Goal: Check status: Check status

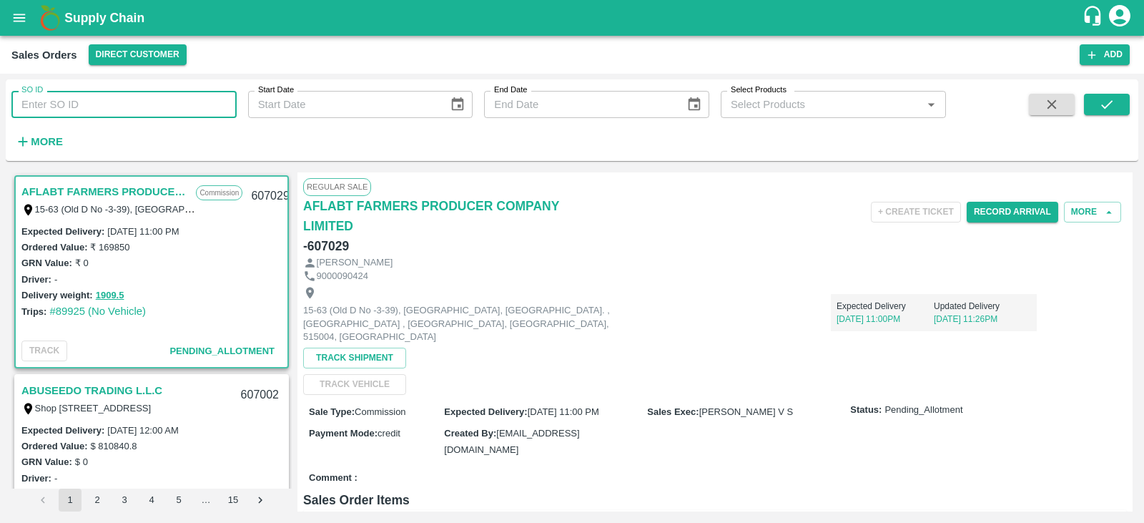
click at [119, 107] on input "SO ID" at bounding box center [123, 104] width 225 height 27
type input "606866"
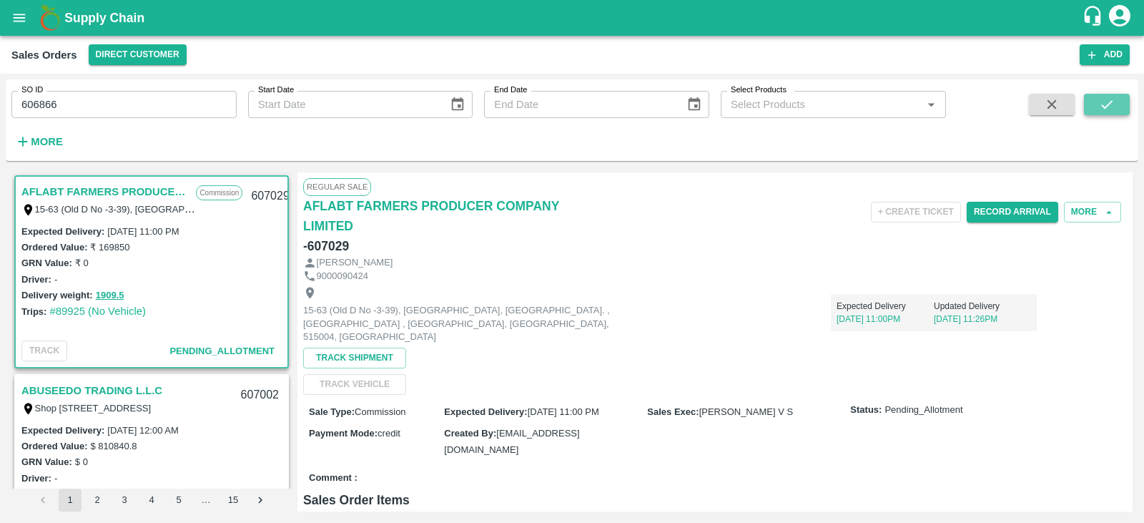
click at [1108, 94] on button "submit" at bounding box center [1107, 104] width 46 height 21
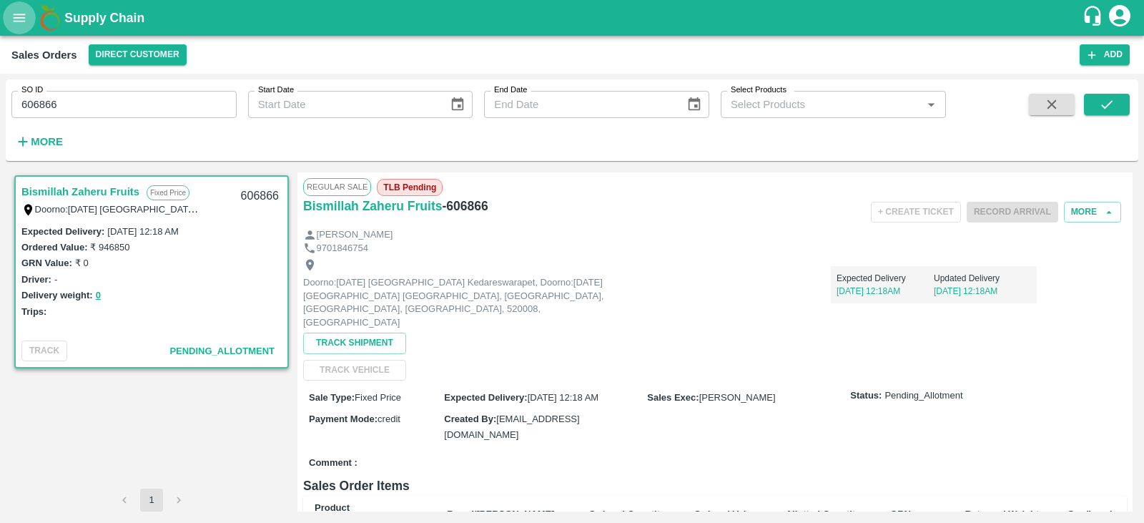
click at [19, 17] on icon "open drawer" at bounding box center [19, 18] width 16 height 16
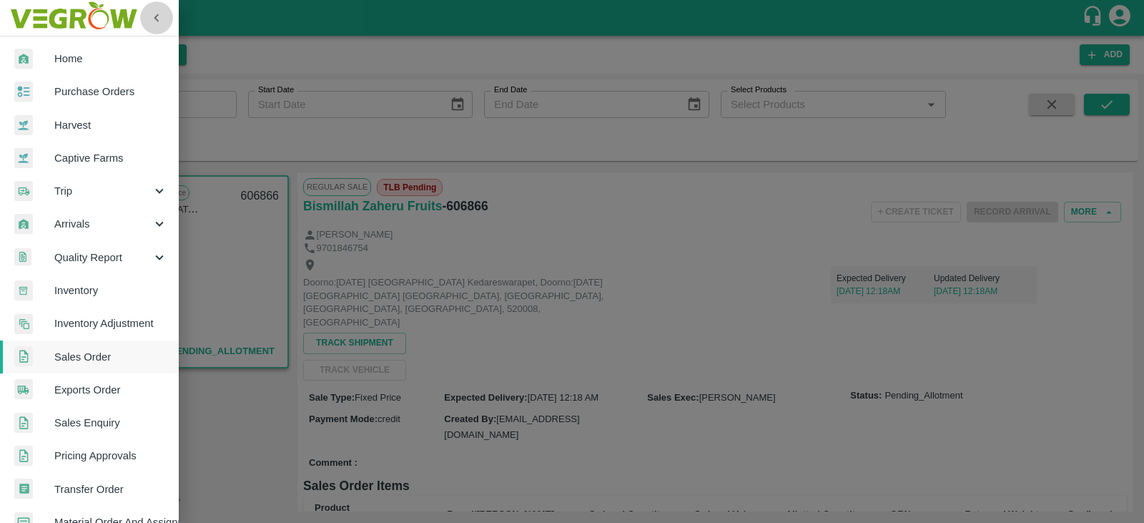
click at [157, 21] on icon "button" at bounding box center [157, 18] width 16 height 16
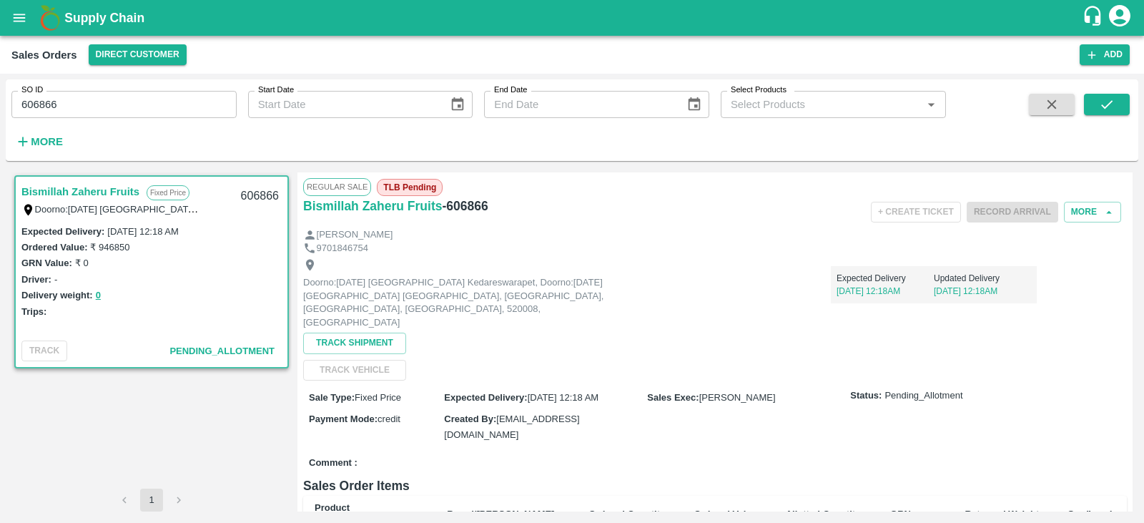
click at [411, 149] on div "SO ID 606866 SO ID Start Date Start Date End Date End Date Select Products Sele…" at bounding box center [473, 116] width 946 height 74
click at [950, 99] on div "SO ID 606866 SO ID Start Date Start Date End Date End Date Select Products Sele…" at bounding box center [572, 120] width 1133 height 70
click at [1102, 104] on icon "submit" at bounding box center [1107, 105] width 16 height 16
click at [387, 212] on h6 "Bismillah Zaheru Fruits" at bounding box center [372, 206] width 139 height 20
click at [1118, 105] on button "submit" at bounding box center [1107, 104] width 46 height 21
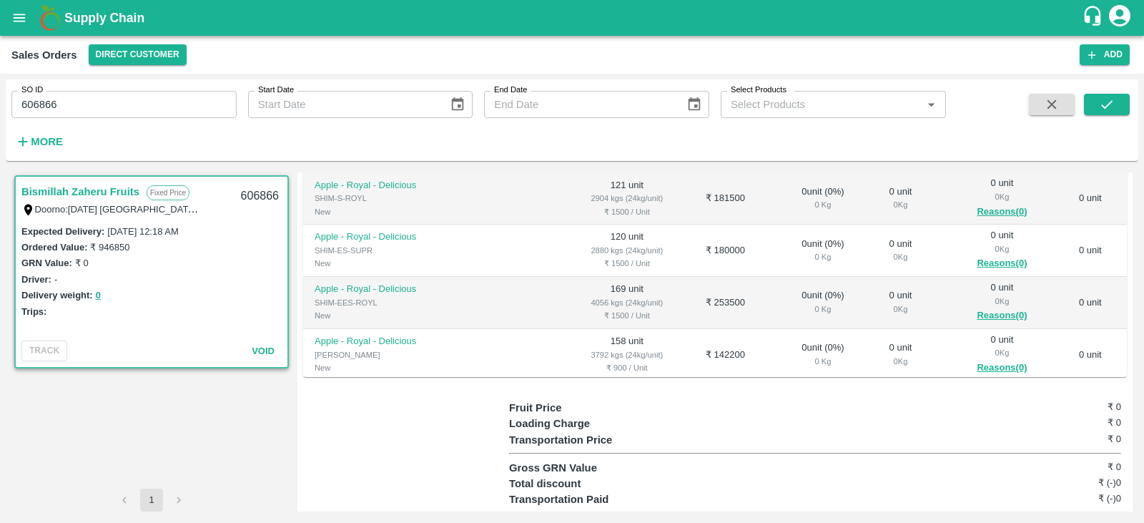
scroll to position [142, 0]
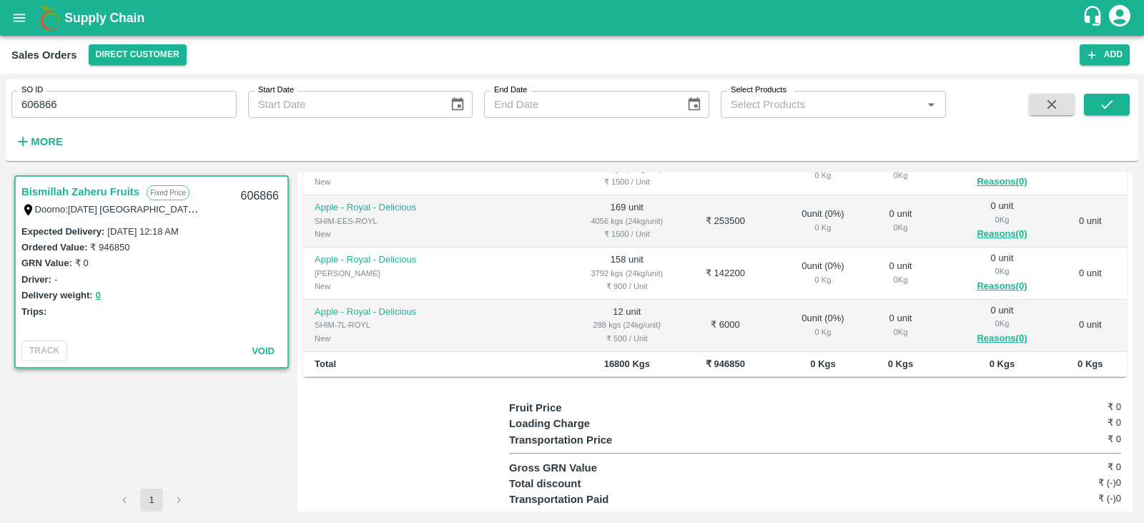
click at [263, 350] on span "Void" at bounding box center [263, 350] width 23 height 11
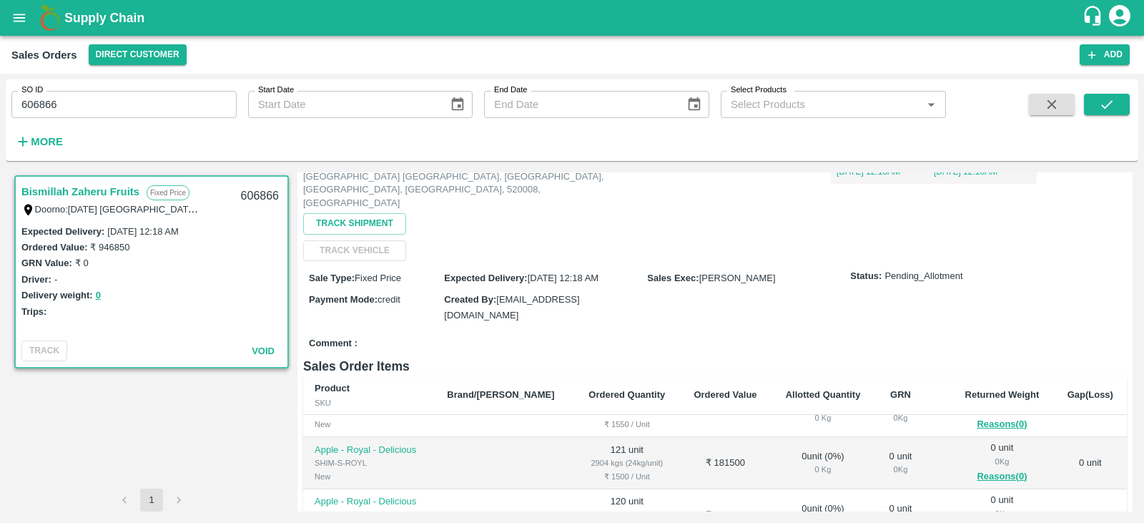
scroll to position [0, 0]
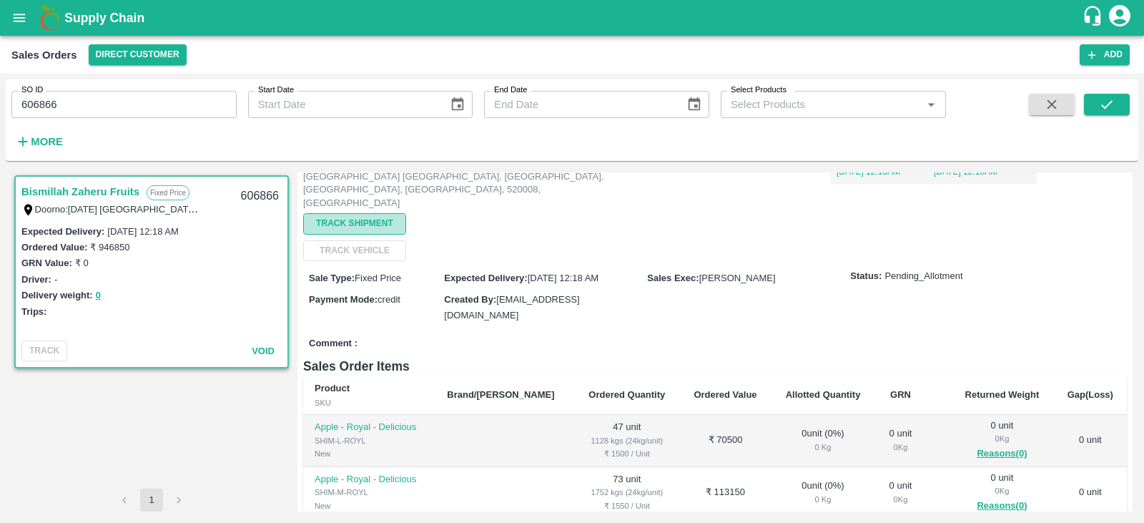
click at [364, 217] on button "Track Shipment" at bounding box center [354, 223] width 103 height 21
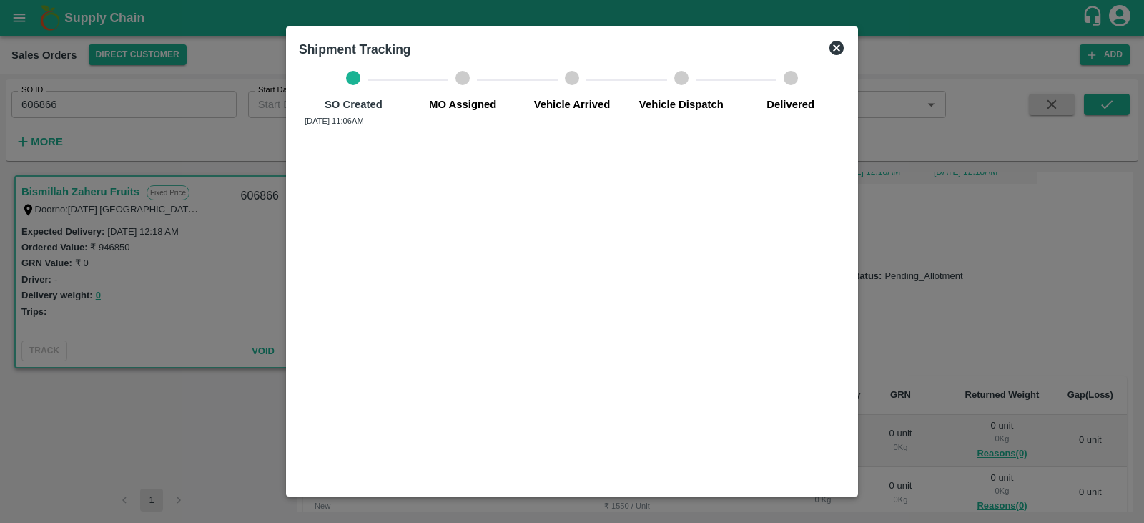
drag, startPoint x: 989, startPoint y: 329, endPoint x: 984, endPoint y: 311, distance: 18.6
click at [990, 329] on div at bounding box center [572, 261] width 1144 height 523
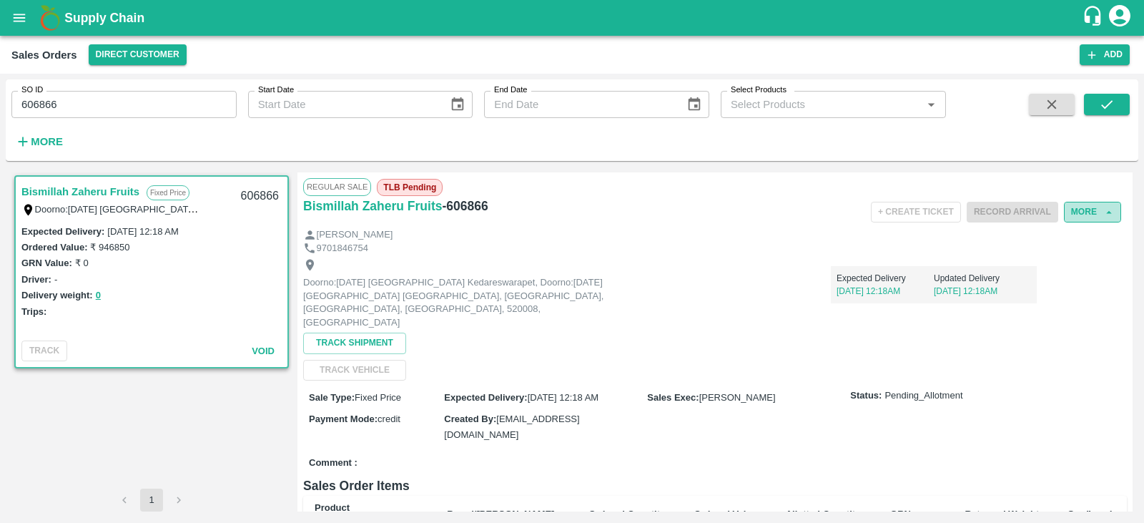
click at [1085, 212] on button "More" at bounding box center [1092, 212] width 57 height 21
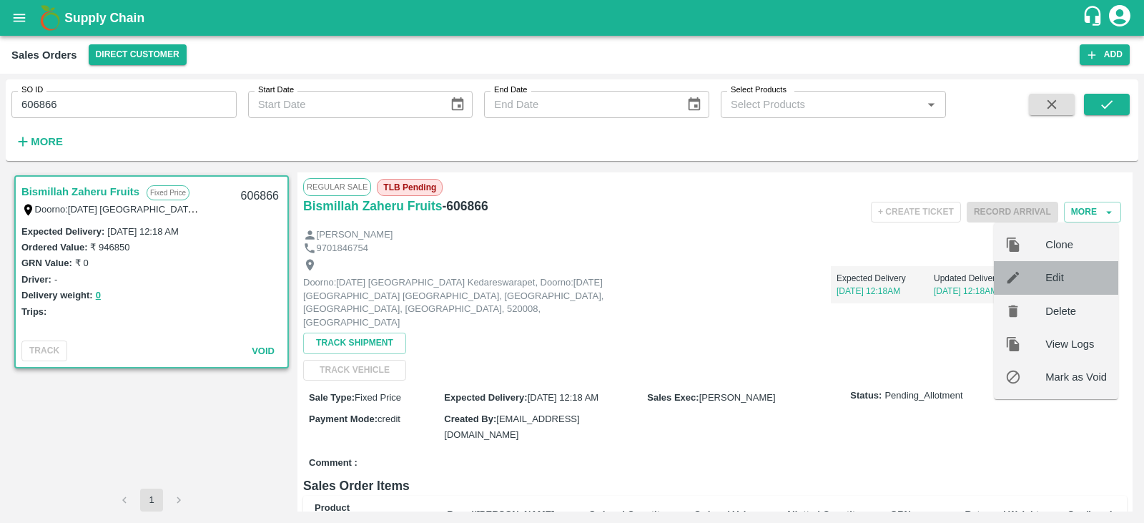
click at [1045, 273] on span "Edit" at bounding box center [1075, 278] width 61 height 16
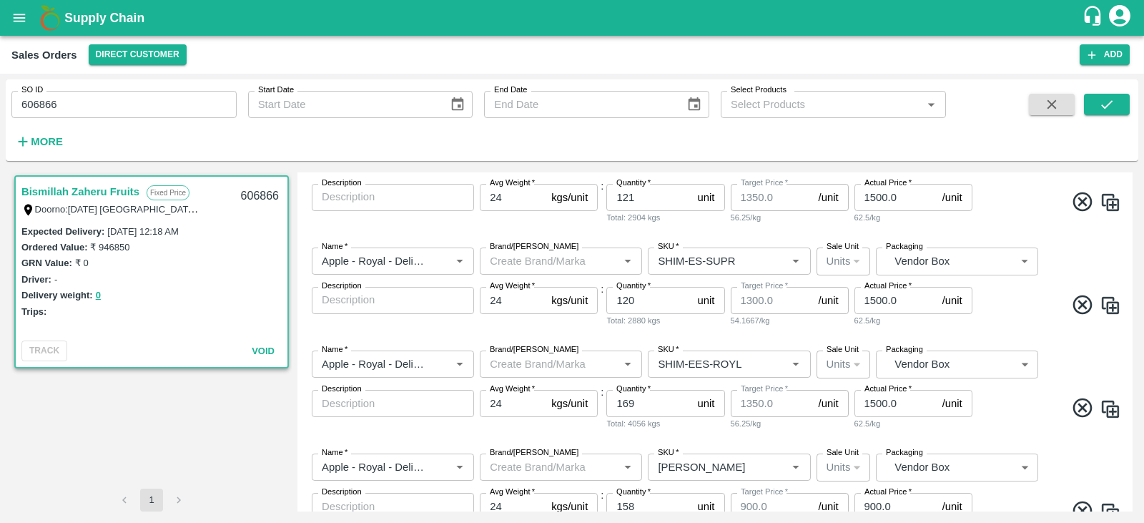
scroll to position [629, 0]
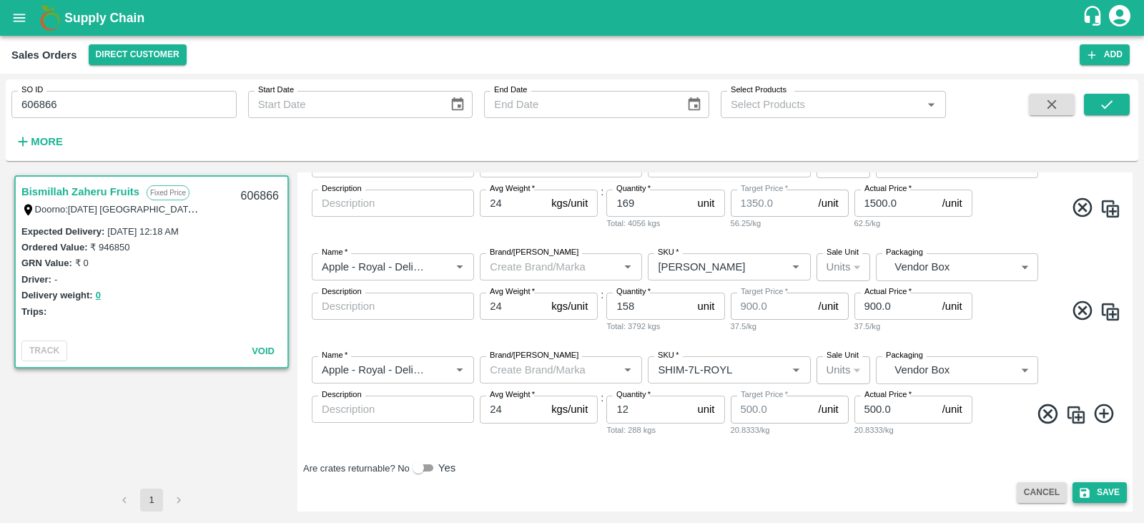
click at [1099, 488] on button "Save" at bounding box center [1100, 492] width 54 height 21
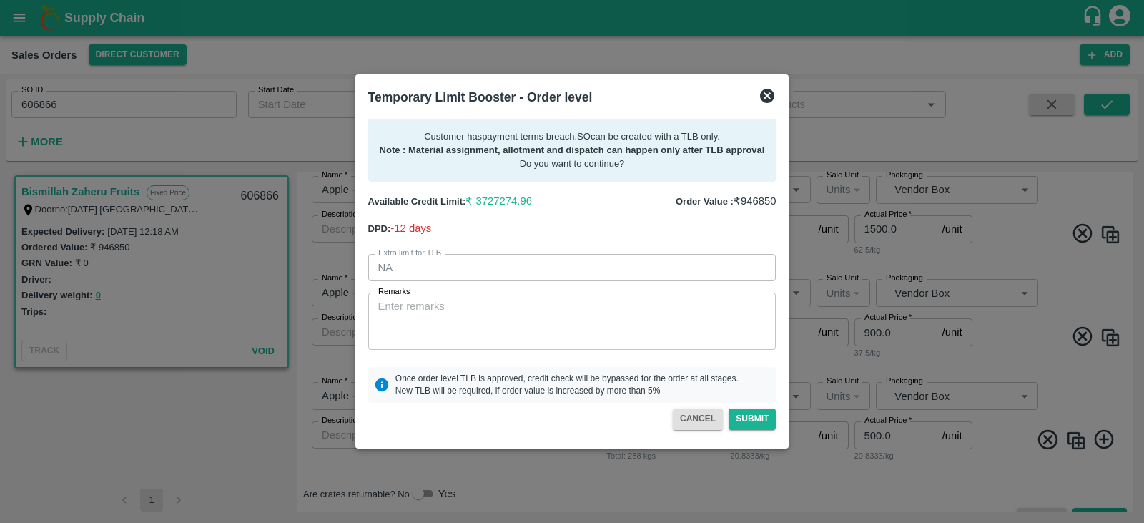
scroll to position [655, 0]
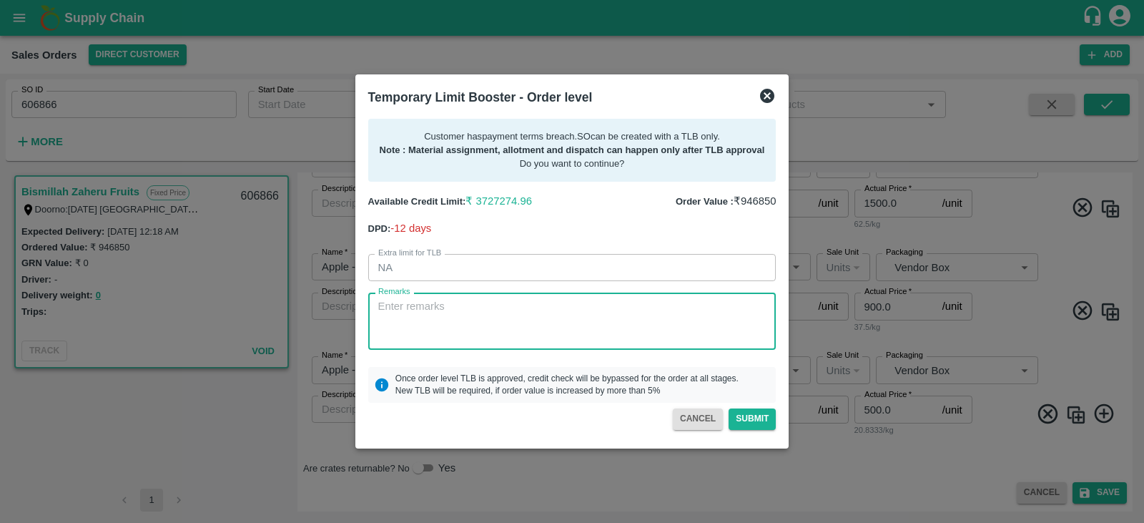
click at [406, 302] on textarea "Remarks" at bounding box center [572, 321] width 388 height 45
click at [448, 309] on textarea "Remarks" at bounding box center [572, 321] width 388 height 45
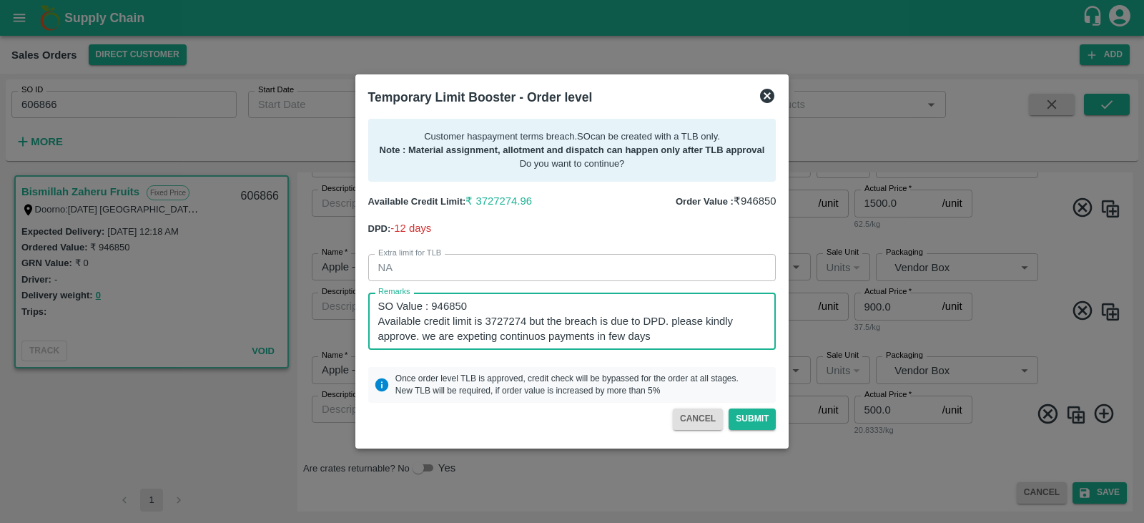
click at [606, 340] on textarea "SO Value : 946850 Available credit limit is 3727274 but the breach is due to DP…" at bounding box center [572, 321] width 388 height 45
click at [523, 339] on textarea "SO Value : 946850 Available credit limit is 3727274 but the breach is due to DP…" at bounding box center [572, 321] width 388 height 45
type textarea "SO Value : 946850 Available credit limit is 3727274 but the breach is due to DP…"
click at [749, 420] on button "Submit" at bounding box center [752, 418] width 47 height 21
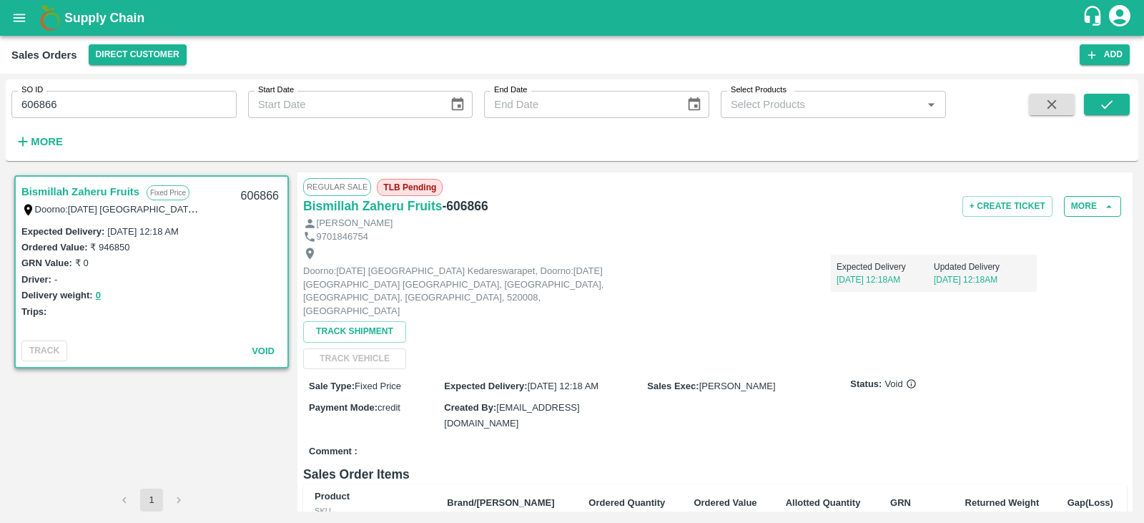
click at [1104, 208] on icon "button" at bounding box center [1109, 206] width 13 height 13
click at [1090, 202] on button "More" at bounding box center [1092, 206] width 57 height 21
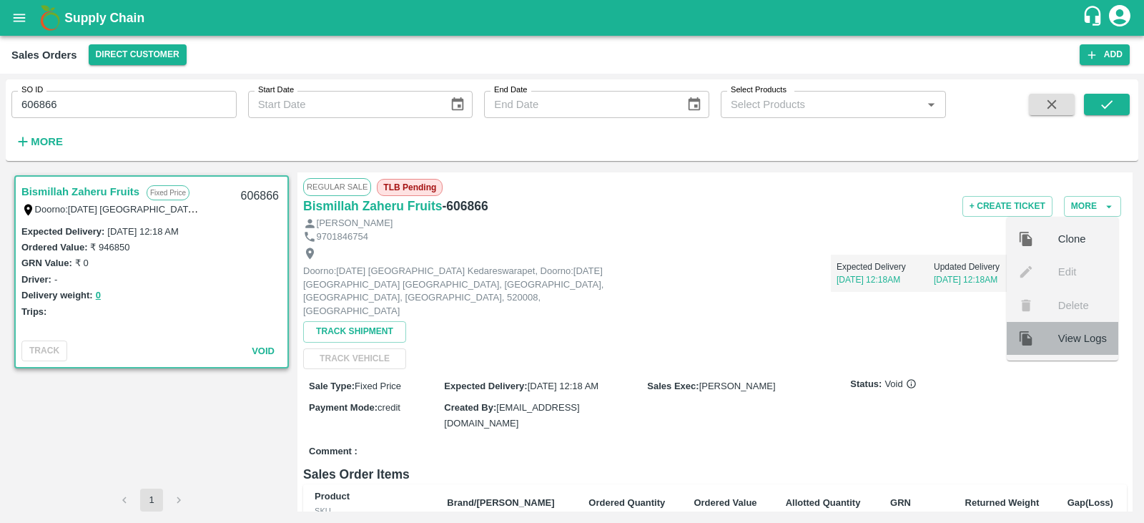
click at [1080, 334] on span "View Logs" at bounding box center [1082, 338] width 49 height 16
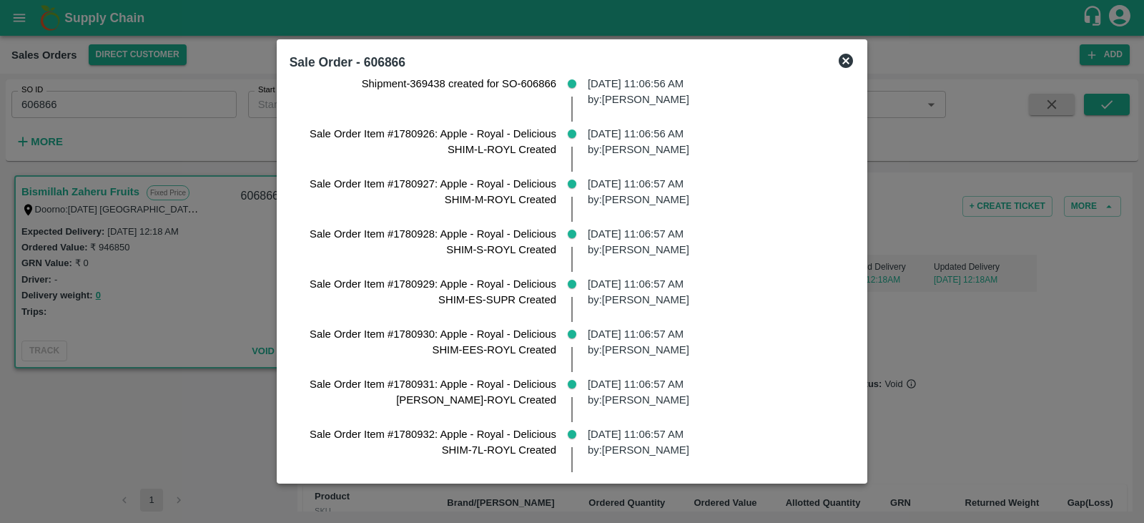
scroll to position [135, 0]
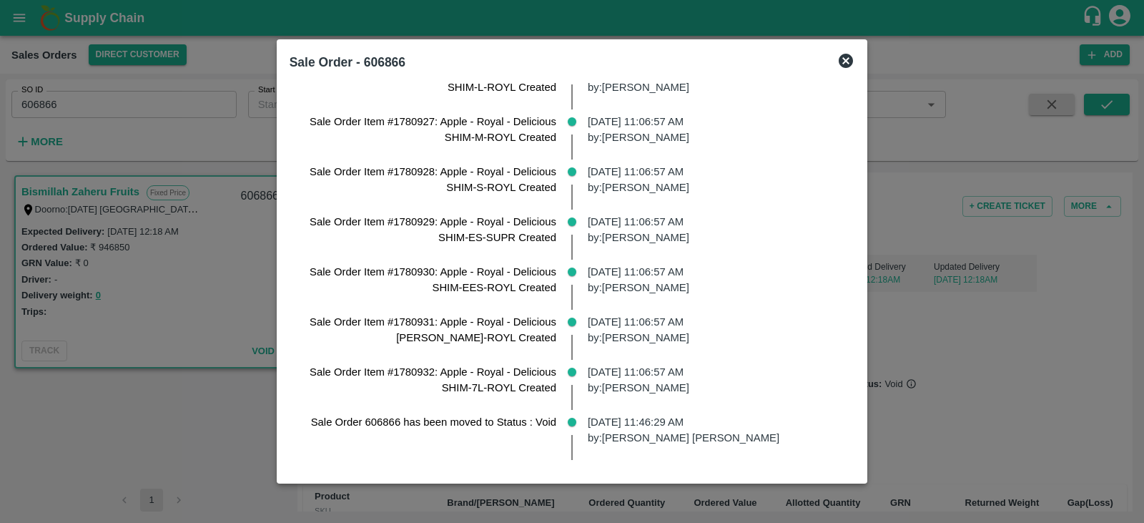
click at [843, 62] on icon at bounding box center [845, 60] width 17 height 17
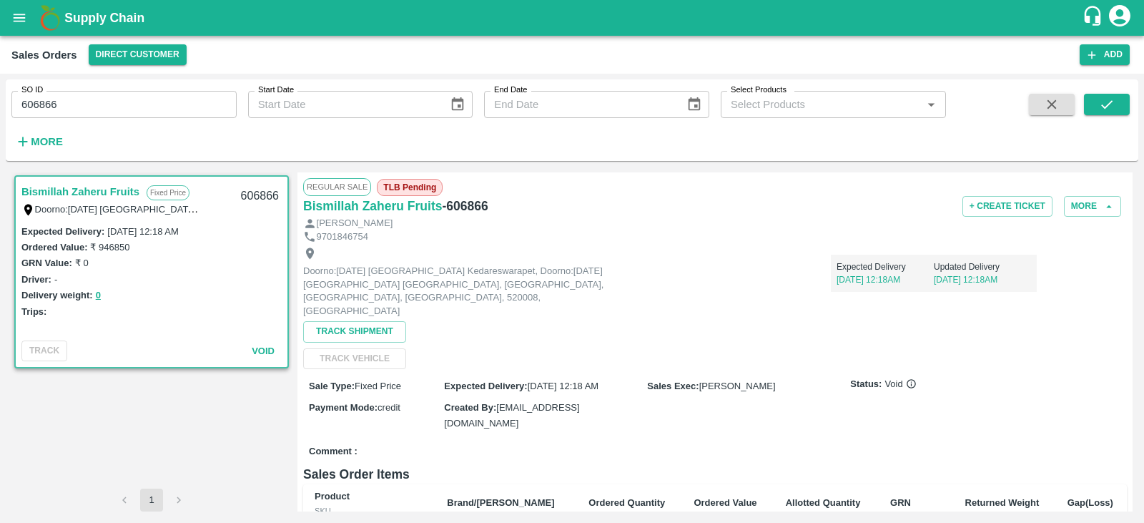
click at [400, 184] on span "TLB Pending" at bounding box center [410, 187] width 66 height 17
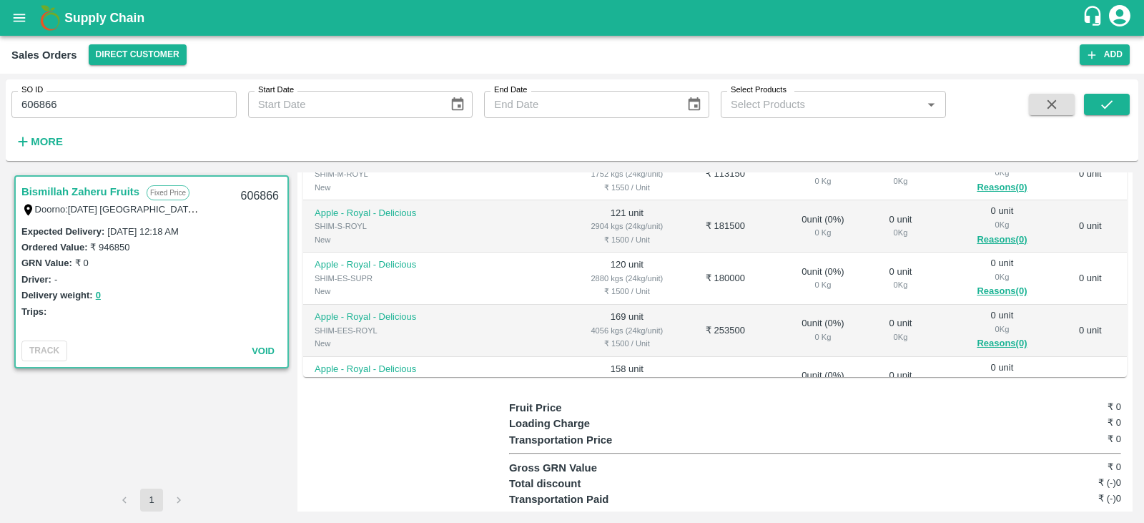
scroll to position [0, 0]
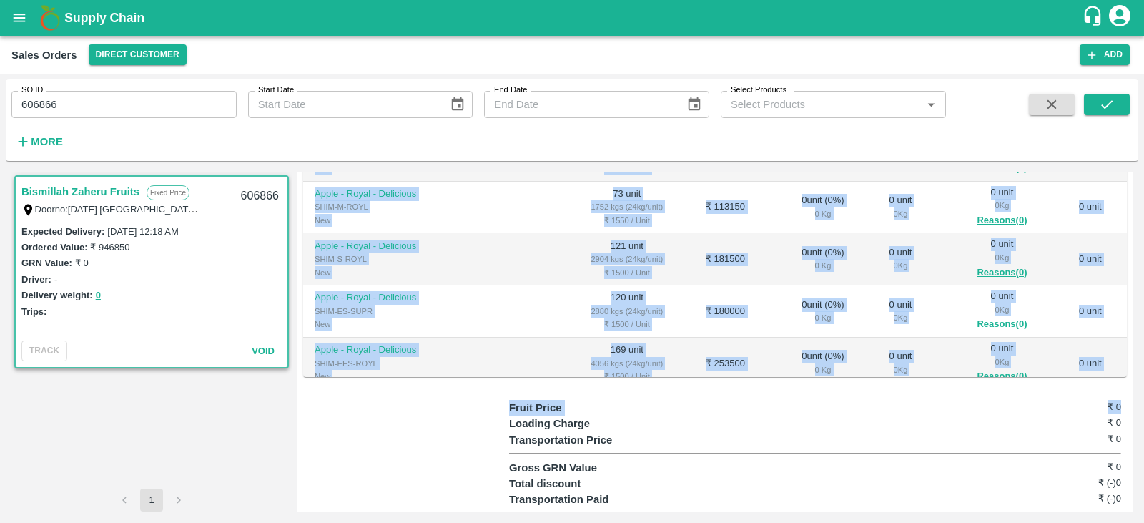
drag, startPoint x: 1133, startPoint y: 361, endPoint x: 1134, endPoint y: 341, distance: 20.1
click at [1134, 341] on div "Bismillah Zaheru Fruits Fixed Price Doorno:[DATE] [GEOGRAPHIC_DATA] Kedareswara…" at bounding box center [572, 342] width 1133 height 350
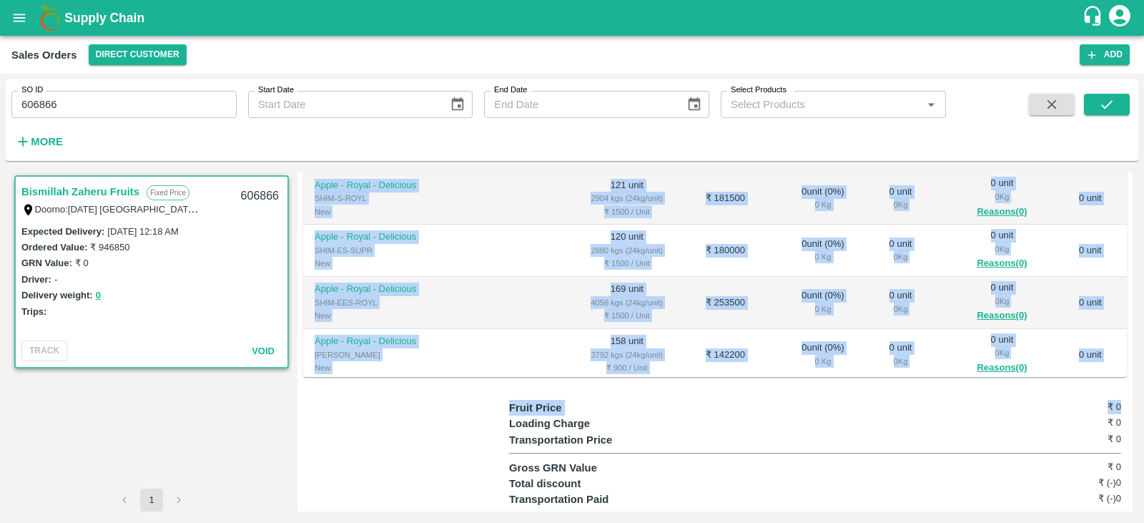
scroll to position [142, 0]
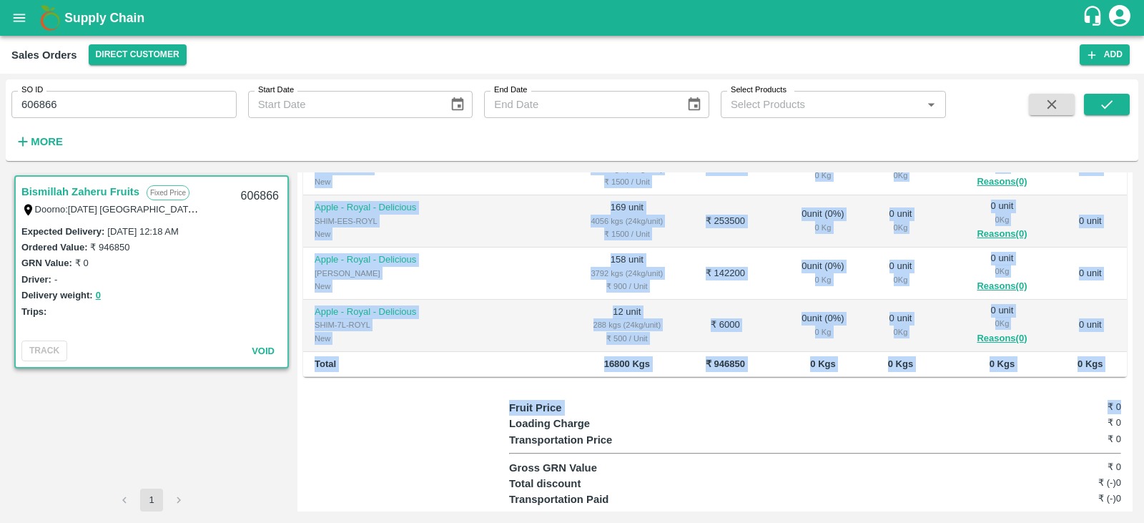
click at [1041, 400] on h6 "₹ 0" at bounding box center [1070, 407] width 102 height 14
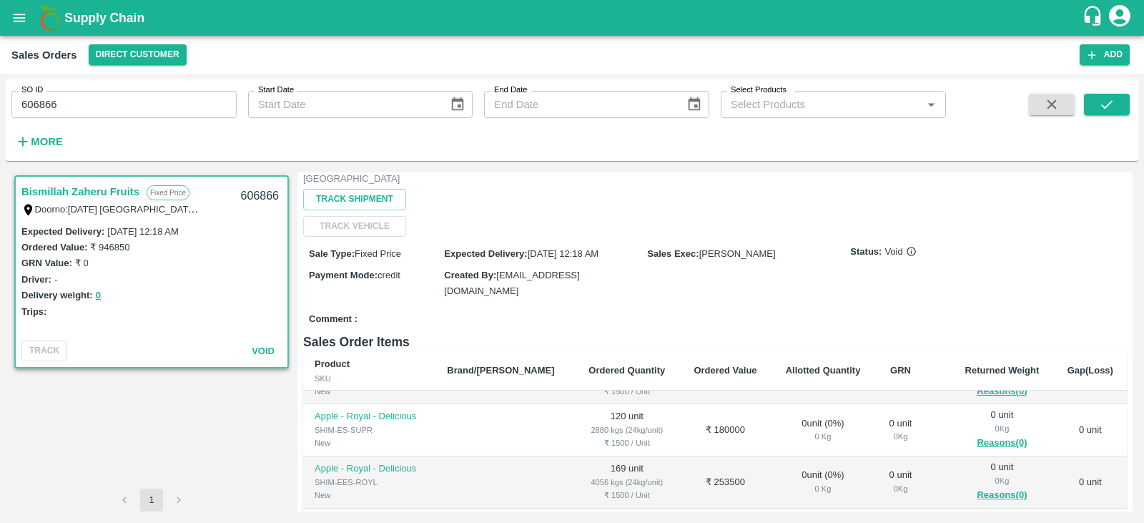
scroll to position [0, 0]
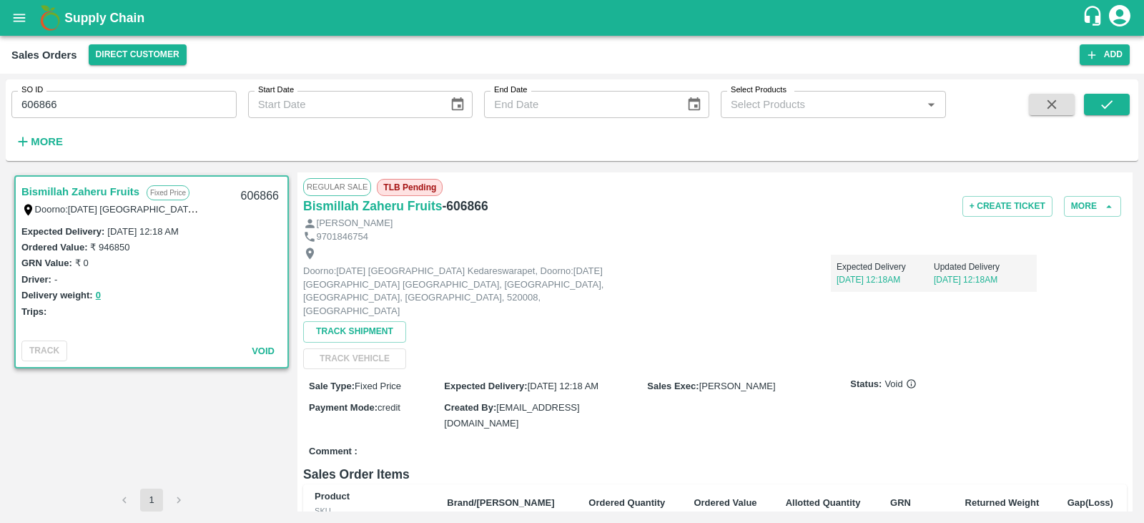
click at [26, 15] on icon "open drawer" at bounding box center [19, 18] width 16 height 16
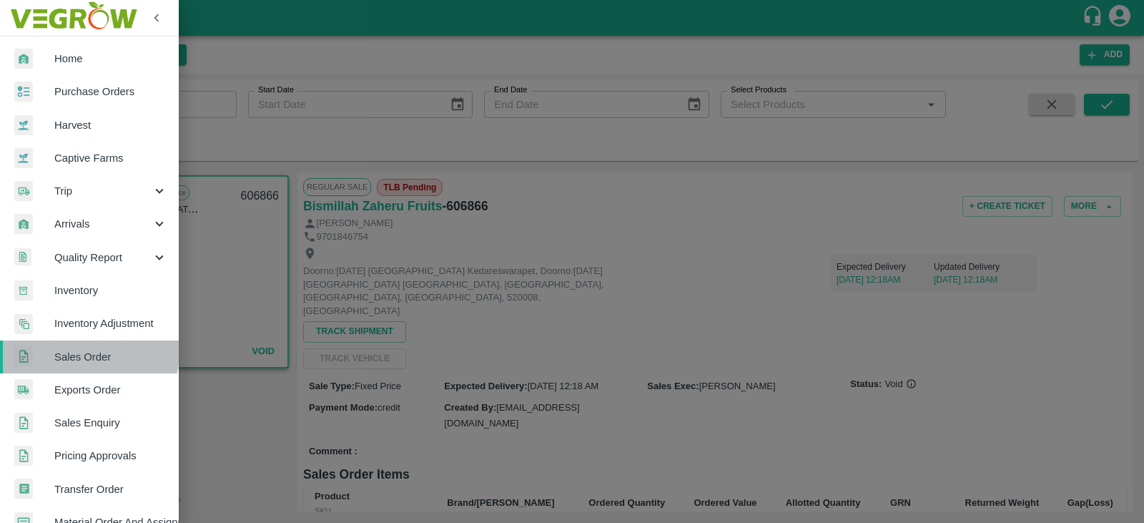
click at [87, 353] on span "Sales Order" at bounding box center [110, 357] width 113 height 16
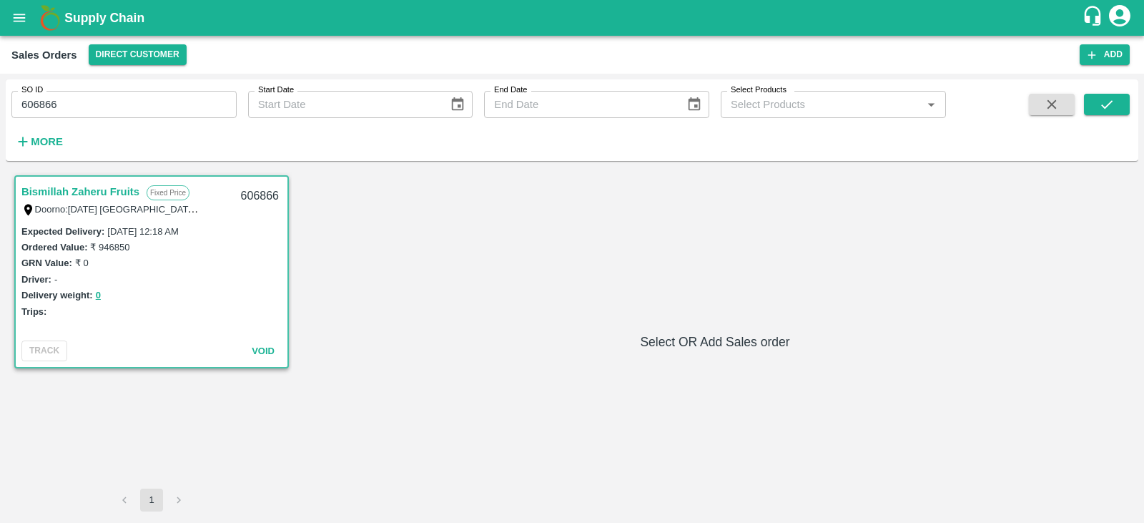
click at [184, 267] on div "GRN Value: ₹ 0" at bounding box center [151, 263] width 260 height 16
click at [6, 20] on button "open drawer" at bounding box center [19, 17] width 33 height 33
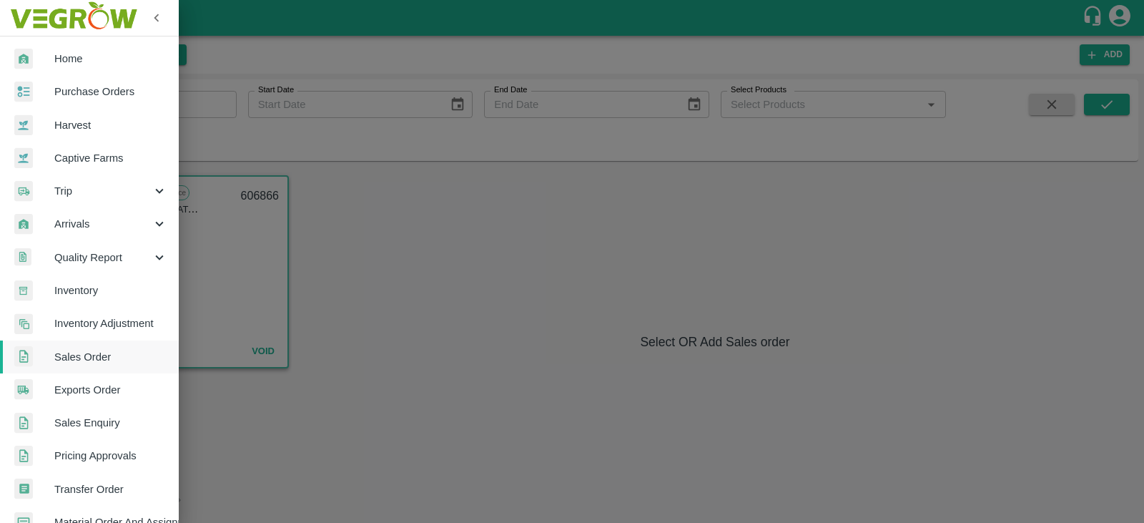
click at [102, 62] on span "Home" at bounding box center [110, 59] width 113 height 16
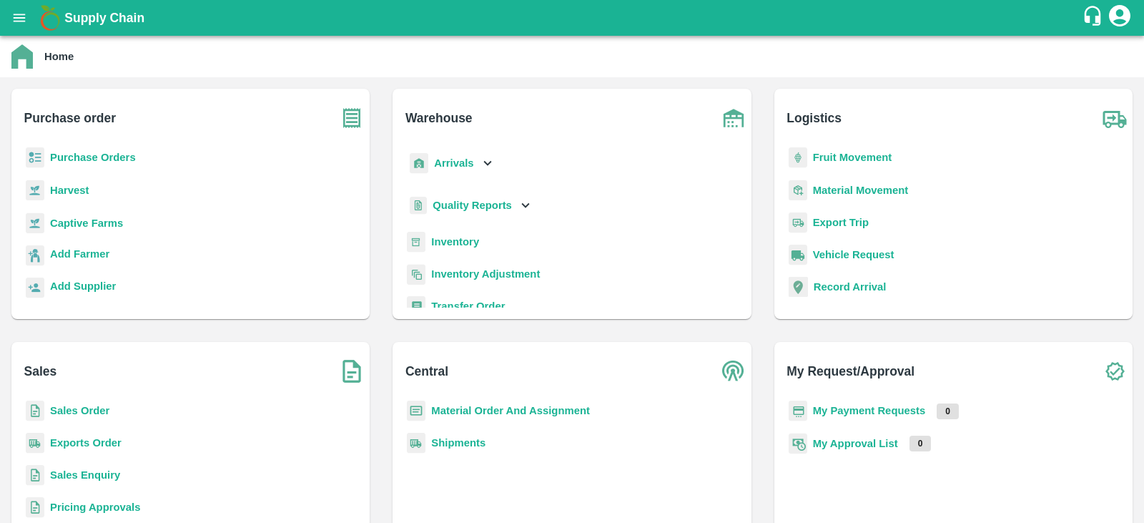
click at [101, 408] on b "Sales Order" at bounding box center [79, 410] width 59 height 11
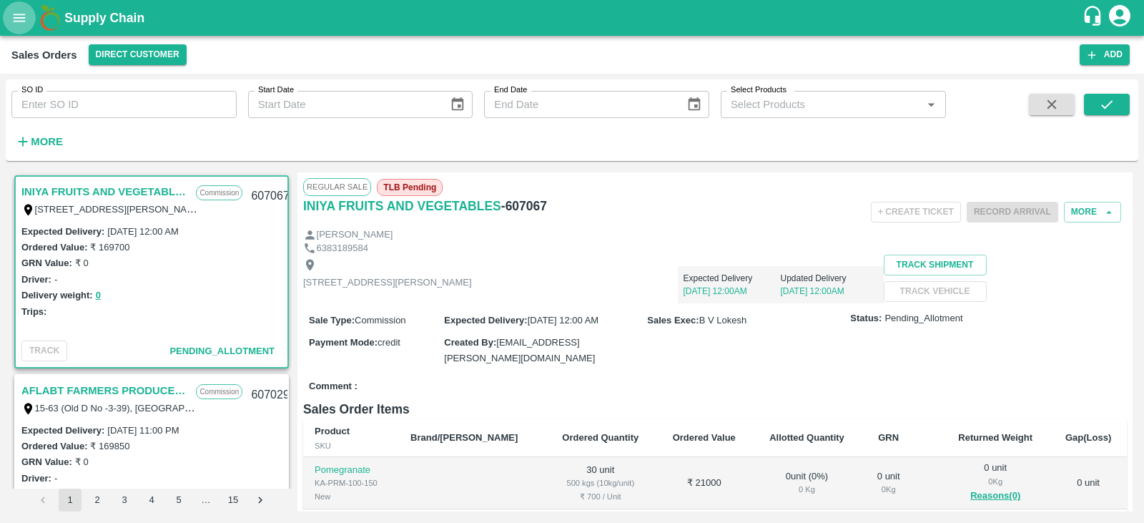
click at [19, 15] on icon "open drawer" at bounding box center [20, 18] width 12 height 8
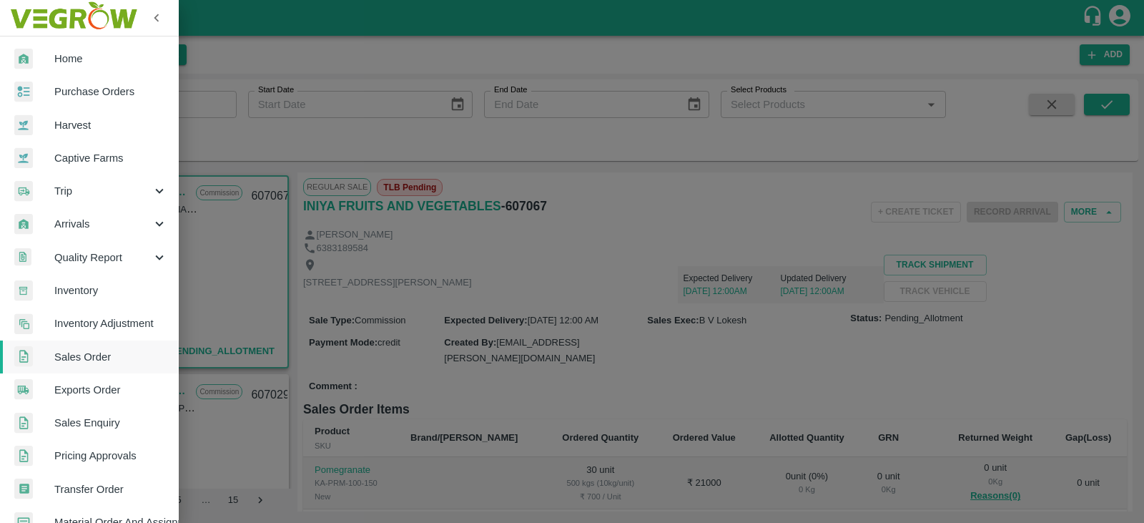
click at [112, 358] on span "Sales Order" at bounding box center [110, 357] width 113 height 16
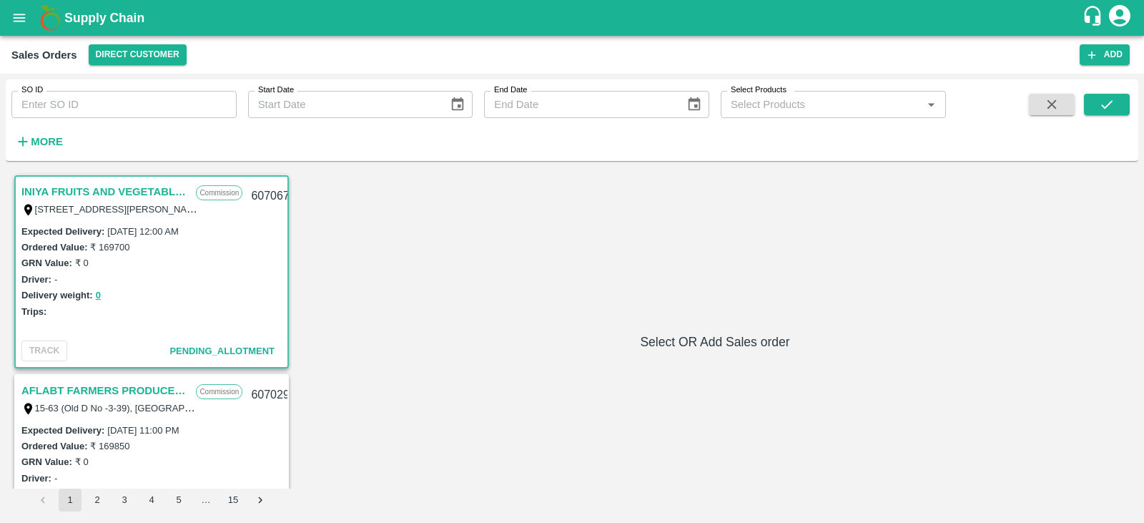
click at [132, 104] on input "SO ID" at bounding box center [123, 104] width 225 height 27
click at [485, 260] on div "INIYA FRUITS AND VEGETABLES Commission TC/73, [PERSON_NAME] FRUITS MARKET KOYAM…" at bounding box center [571, 341] width 1121 height 339
